Goal: Information Seeking & Learning: Learn about a topic

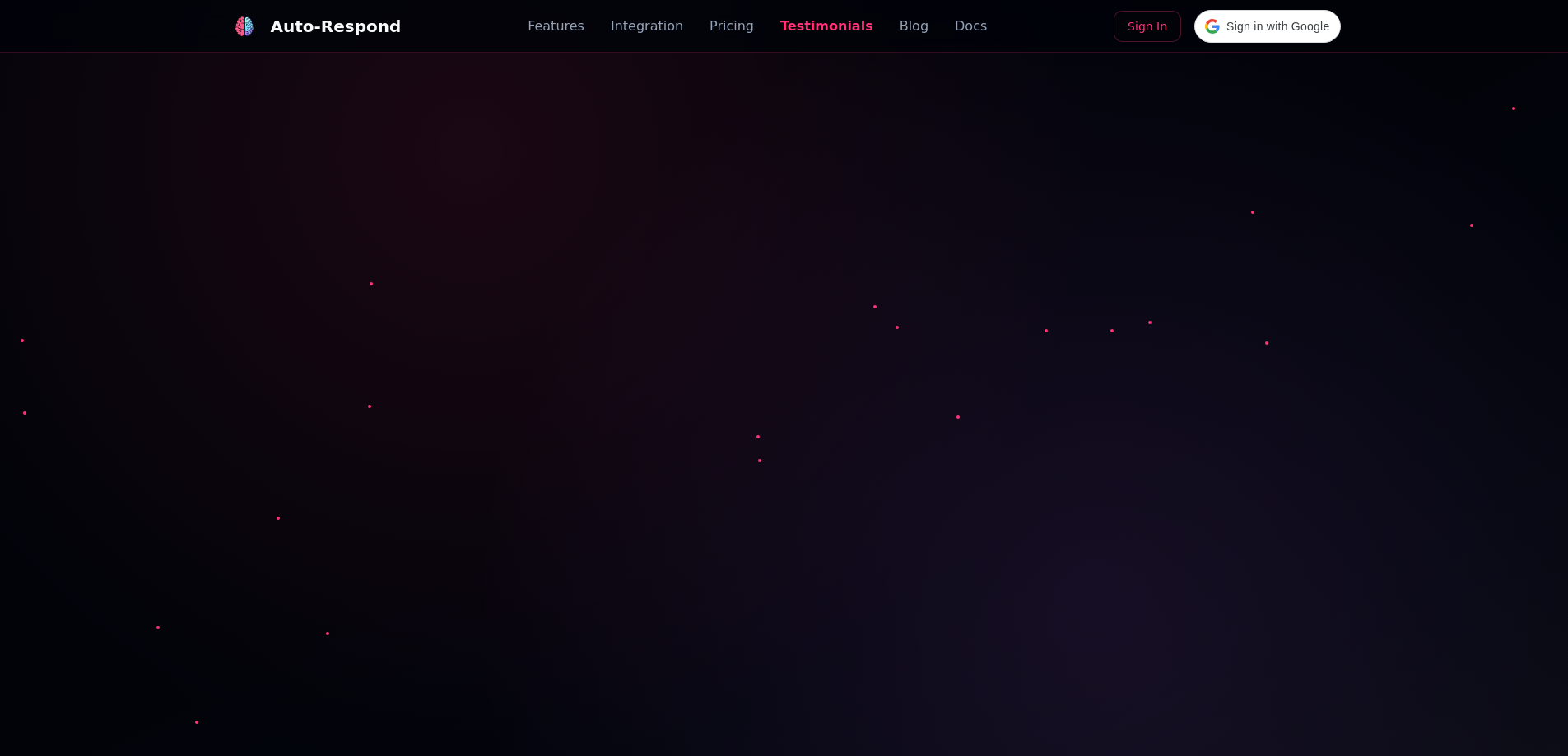
scroll to position [4453, 0]
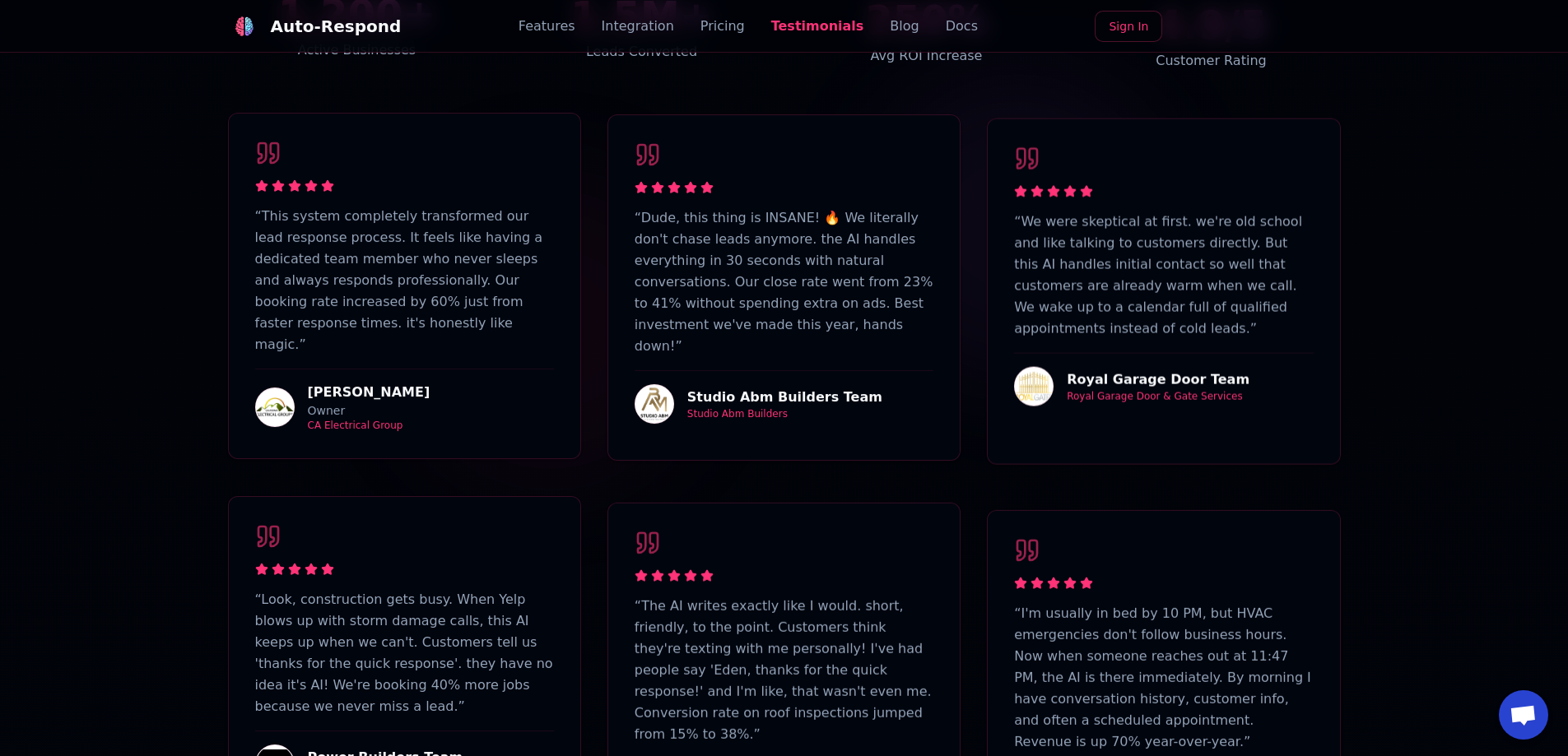
click at [890, 29] on link "Blog" at bounding box center [904, 27] width 29 height 20
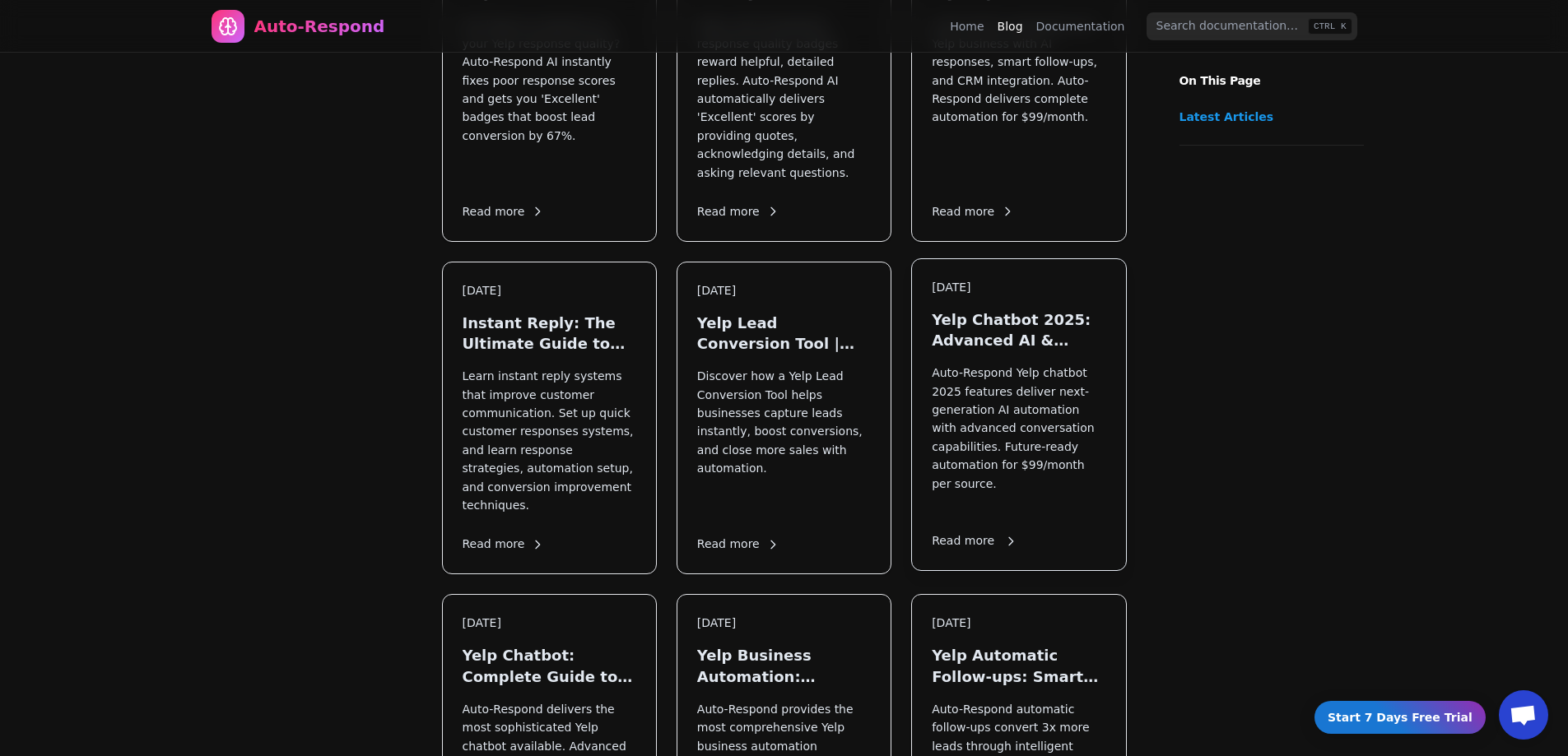
scroll to position [576, 0]
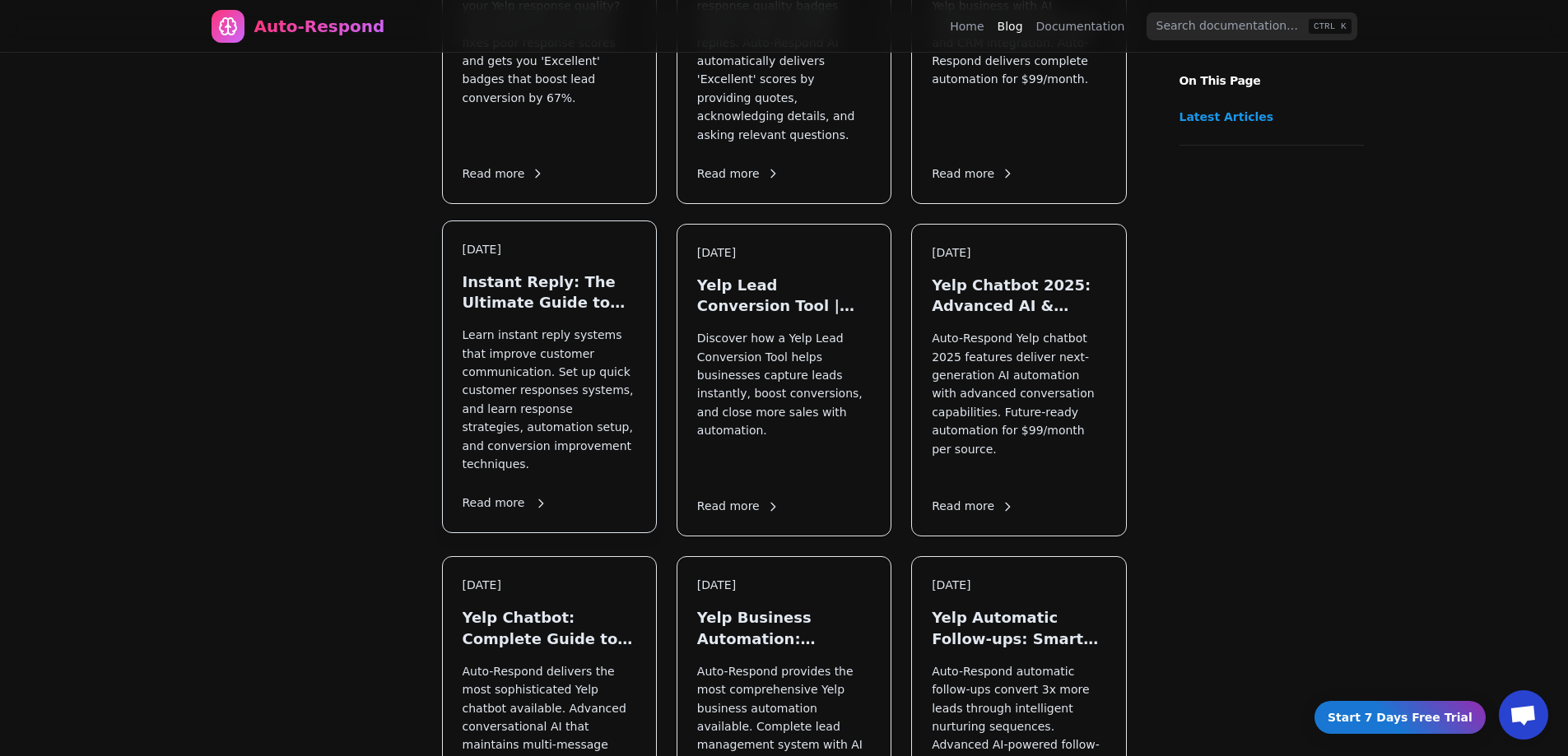
click at [615, 272] on h3 "Instant Reply: The Ultimate Guide to Faster Customer Response" at bounding box center [549, 293] width 173 height 41
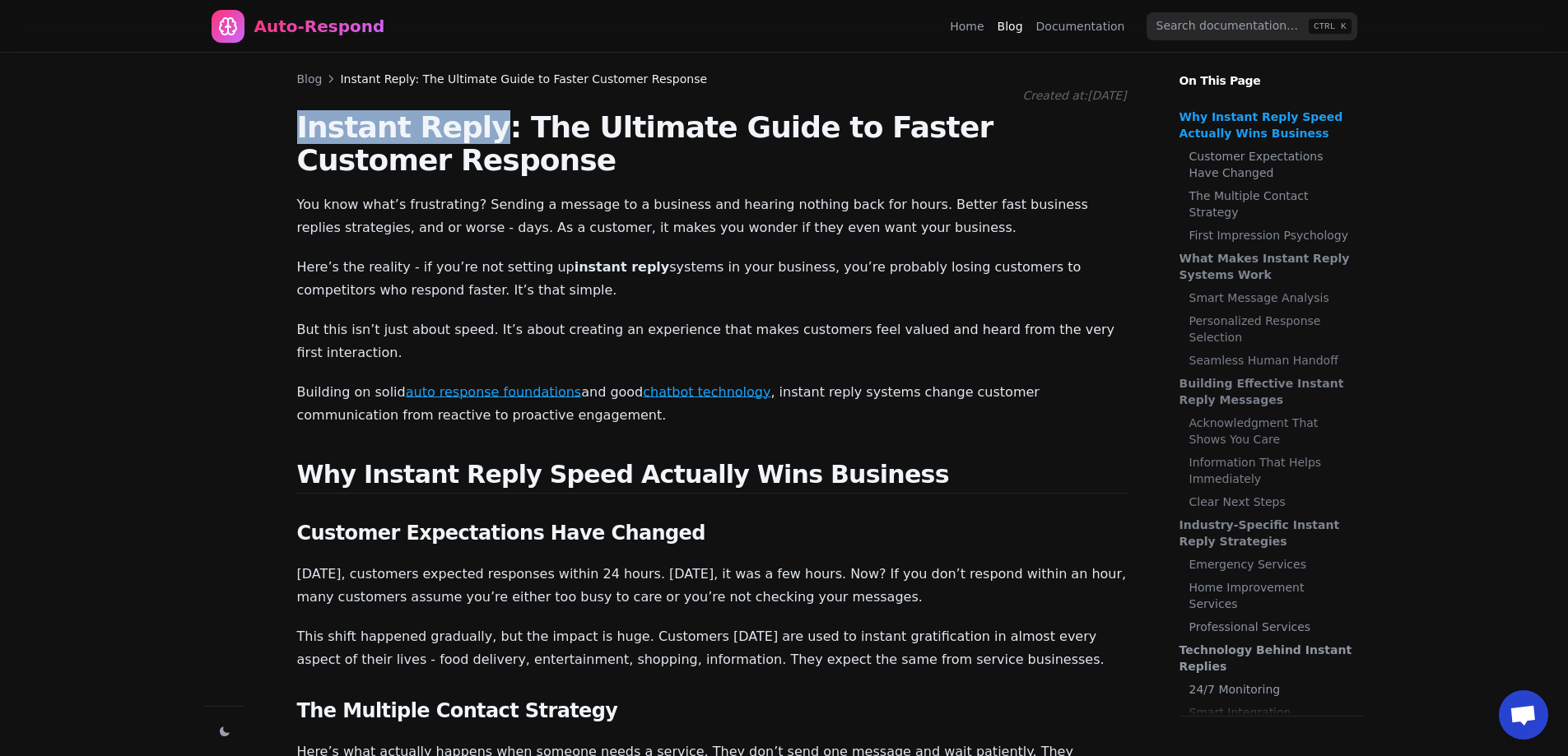
drag, startPoint x: 295, startPoint y: 127, endPoint x: 472, endPoint y: 134, distance: 177.1
click at [411, 127] on h1 "Instant Reply: The Ultimate Guide to Faster Customer Response" at bounding box center [712, 144] width 830 height 66
